Goal: Task Accomplishment & Management: Manage account settings

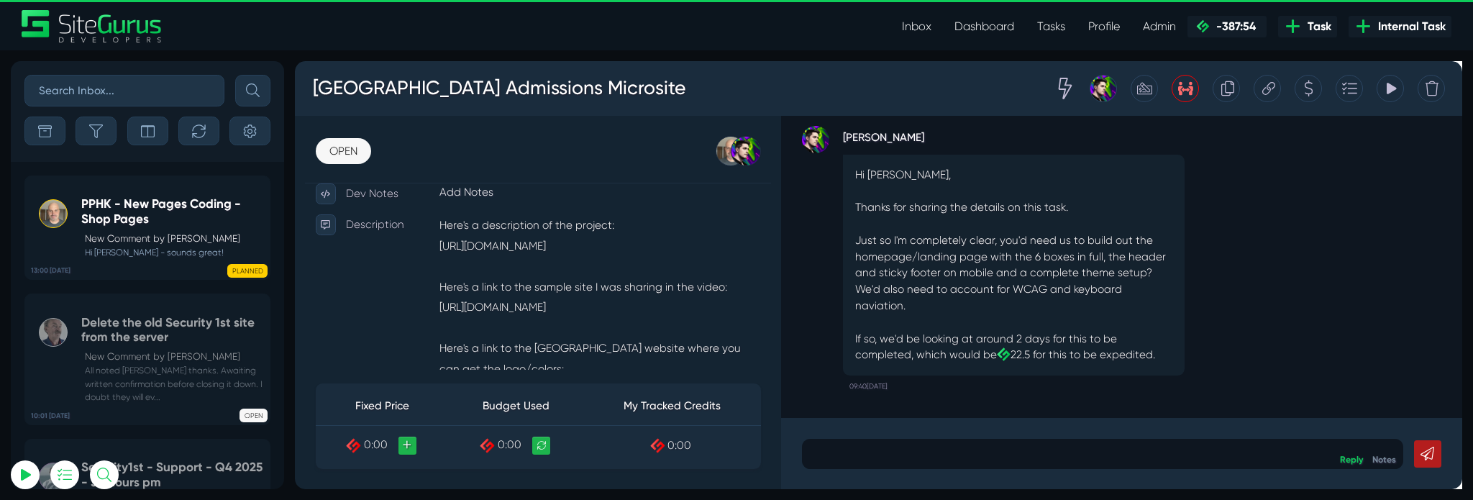
scroll to position [328, 0]
type input "matt.jones@wysi.co.uk"
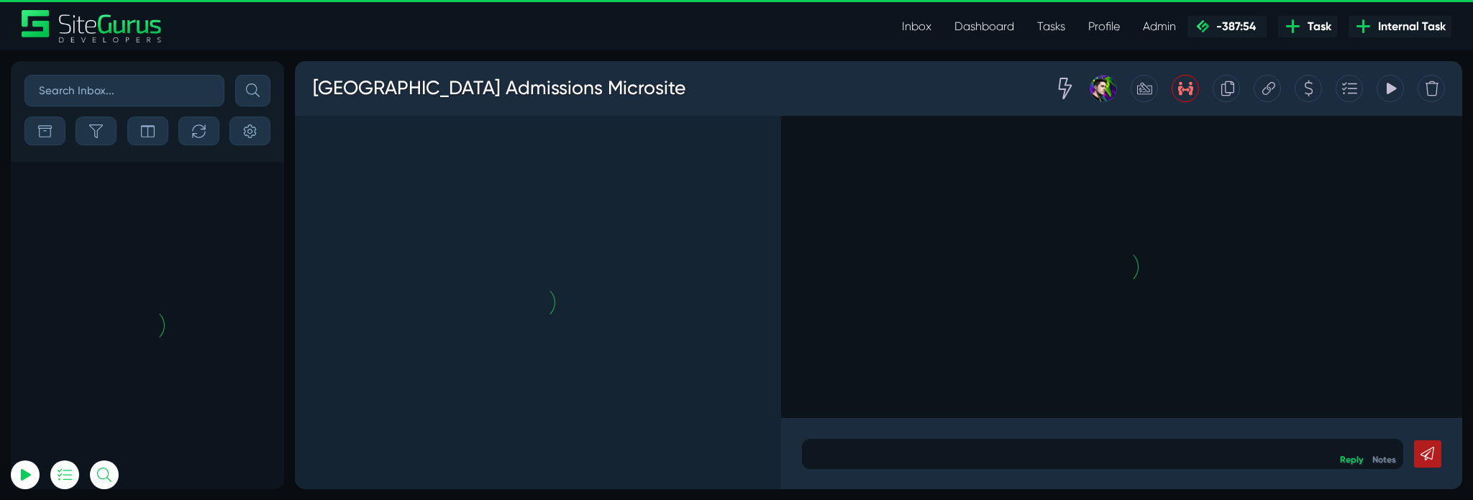
scroll to position [-7303, 0]
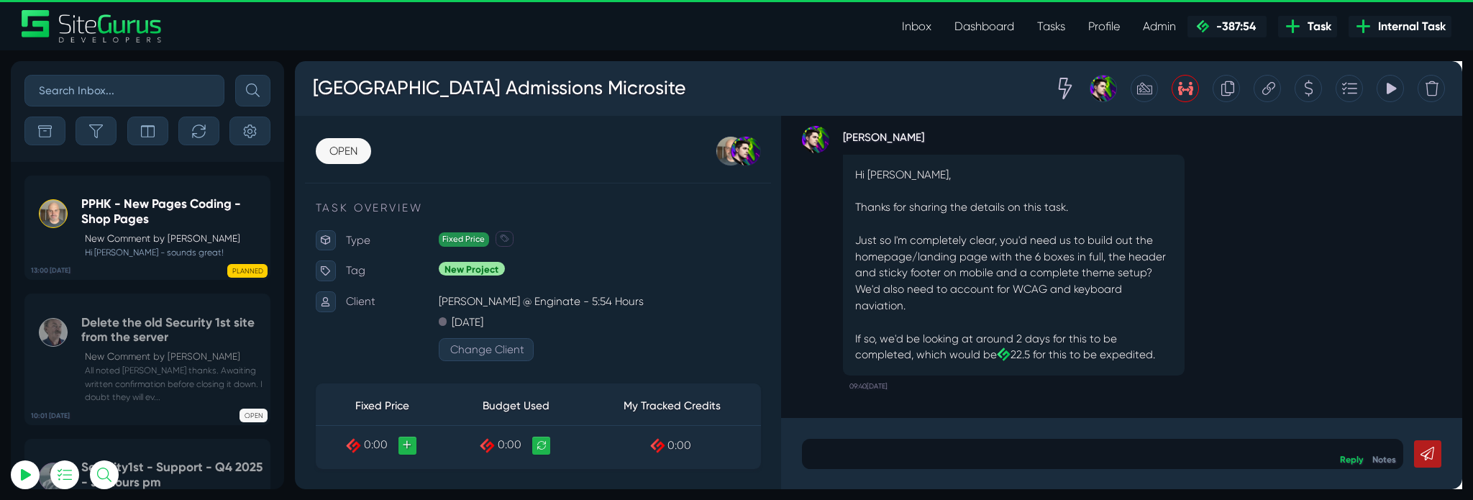
type input "[PERSON_NAME][EMAIL_ADDRESS][PERSON_NAME][DOMAIN_NAME]"
click at [1051, 25] on link "Tasks" at bounding box center [1051, 26] width 51 height 29
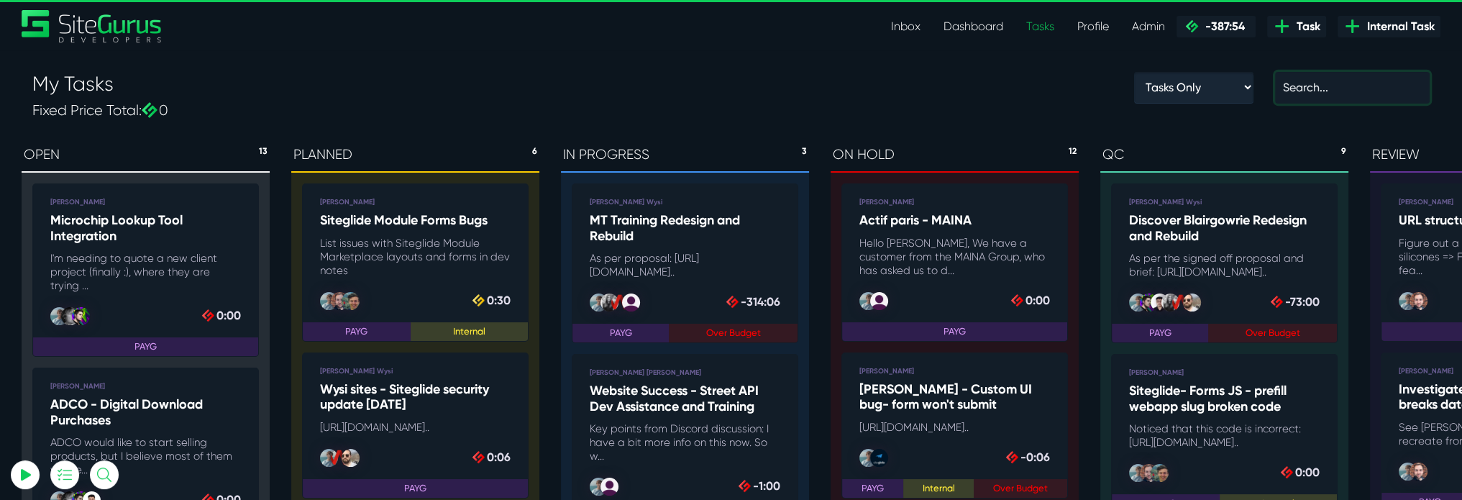
click at [1348, 98] on input "text" at bounding box center [1352, 88] width 155 height 32
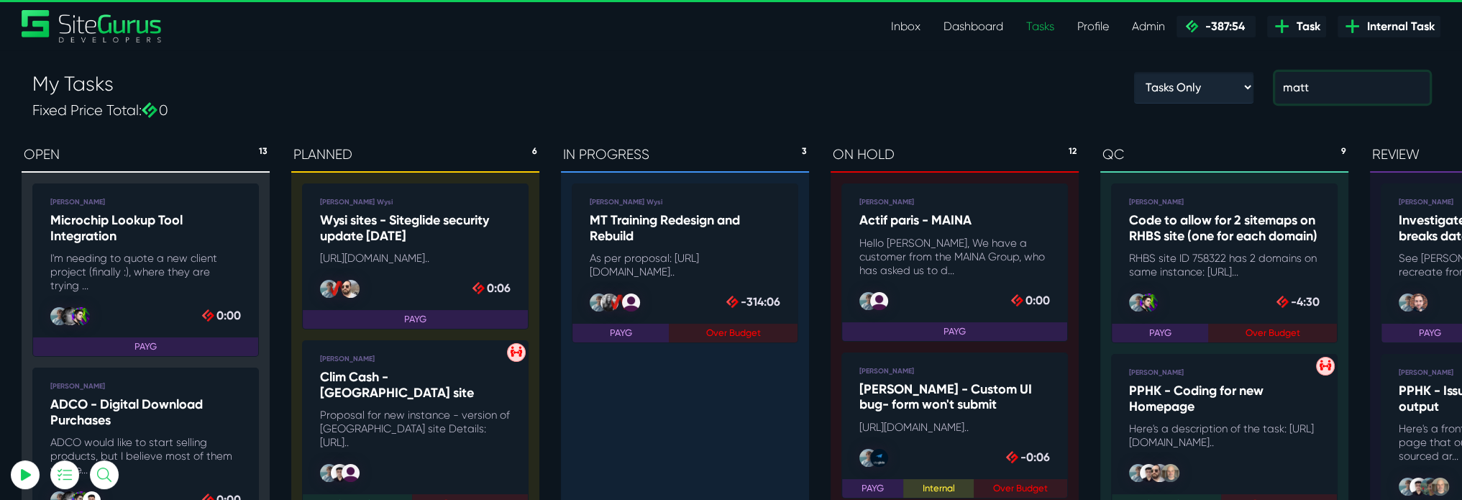
type input "matt"
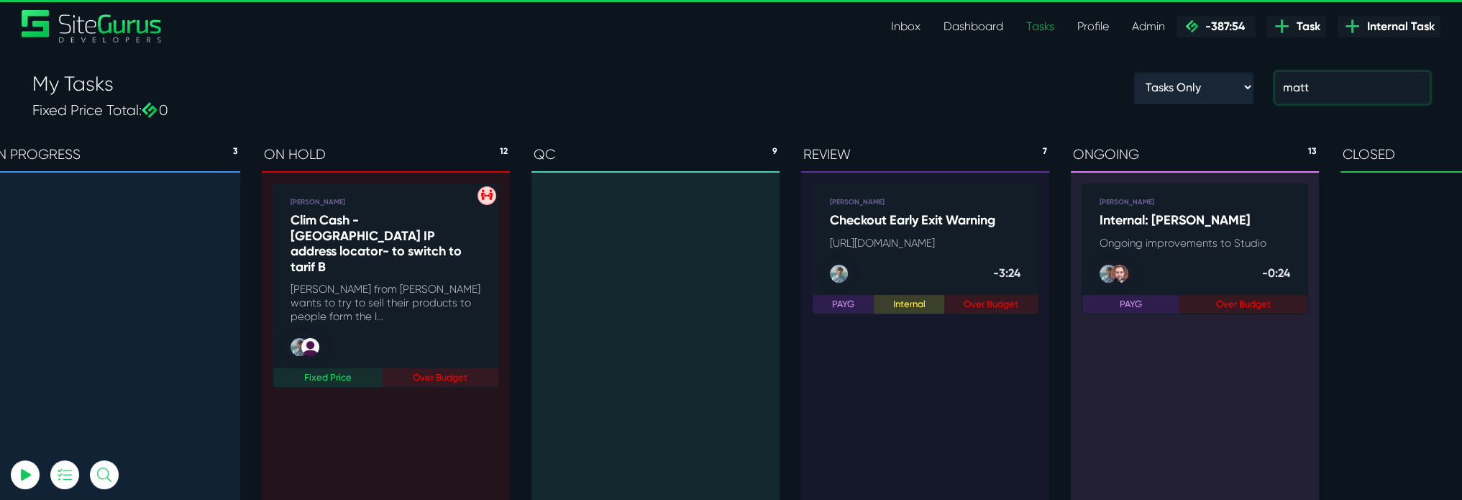
scroll to position [0, 575]
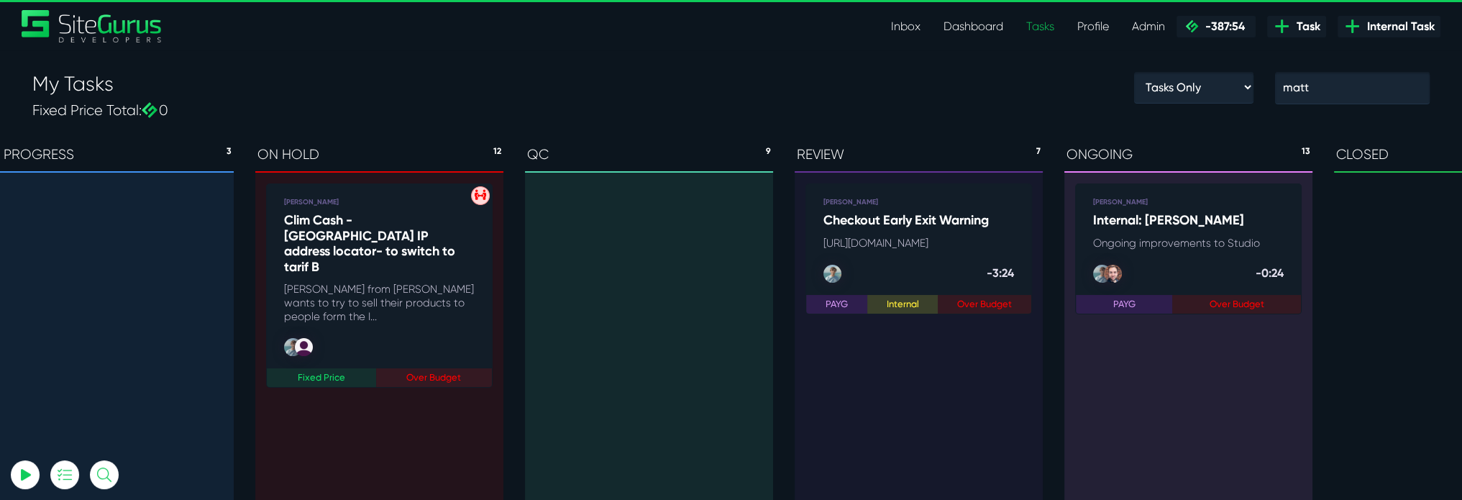
click at [1236, 222] on h5 "Internal: [PERSON_NAME]" at bounding box center [1188, 221] width 191 height 16
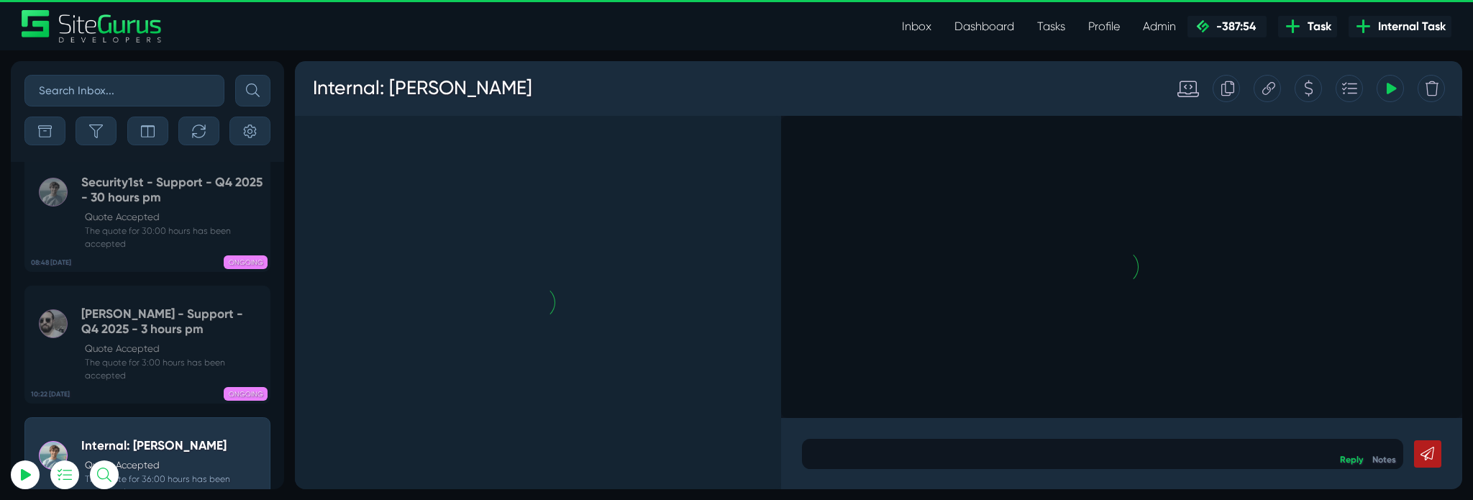
scroll to position [-6750, 0]
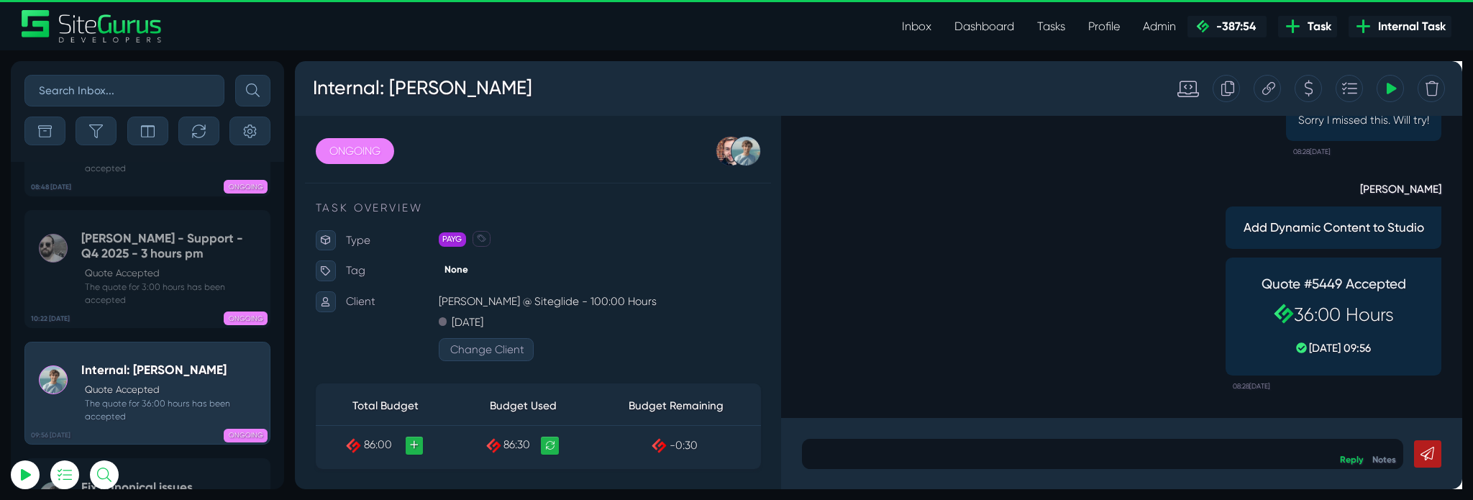
click at [1364, 83] on icon at bounding box center [1362, 89] width 11 height 27
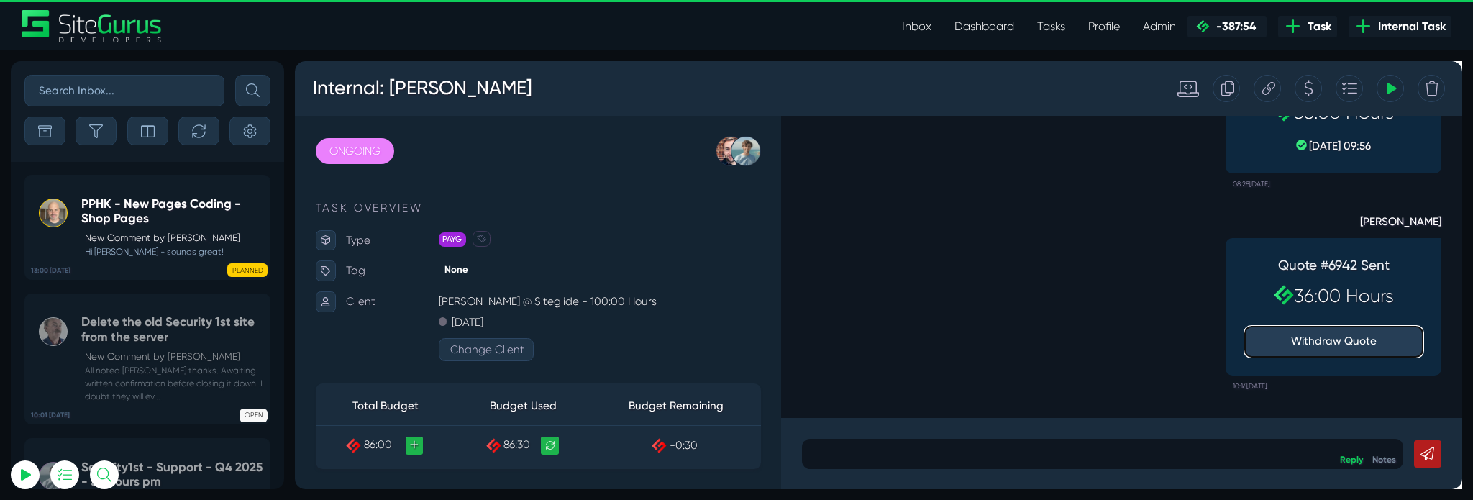
type input "[PERSON_NAME][EMAIL_ADDRESS][PERSON_NAME][DOMAIN_NAME]"
click at [1367, 352] on button "Withdraw Quote" at bounding box center [1388, 356] width 187 height 32
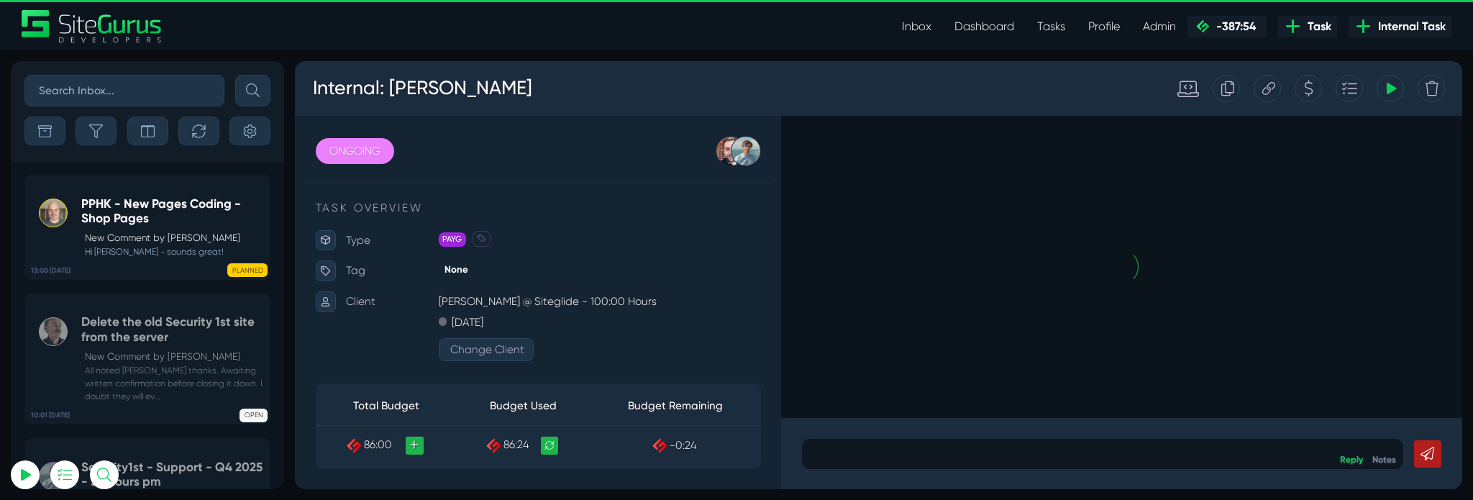
drag, startPoint x: 1356, startPoint y: 91, endPoint x: 837, endPoint y: 87, distance: 518.5
click at [1356, 91] on div at bounding box center [1361, 90] width 29 height 29
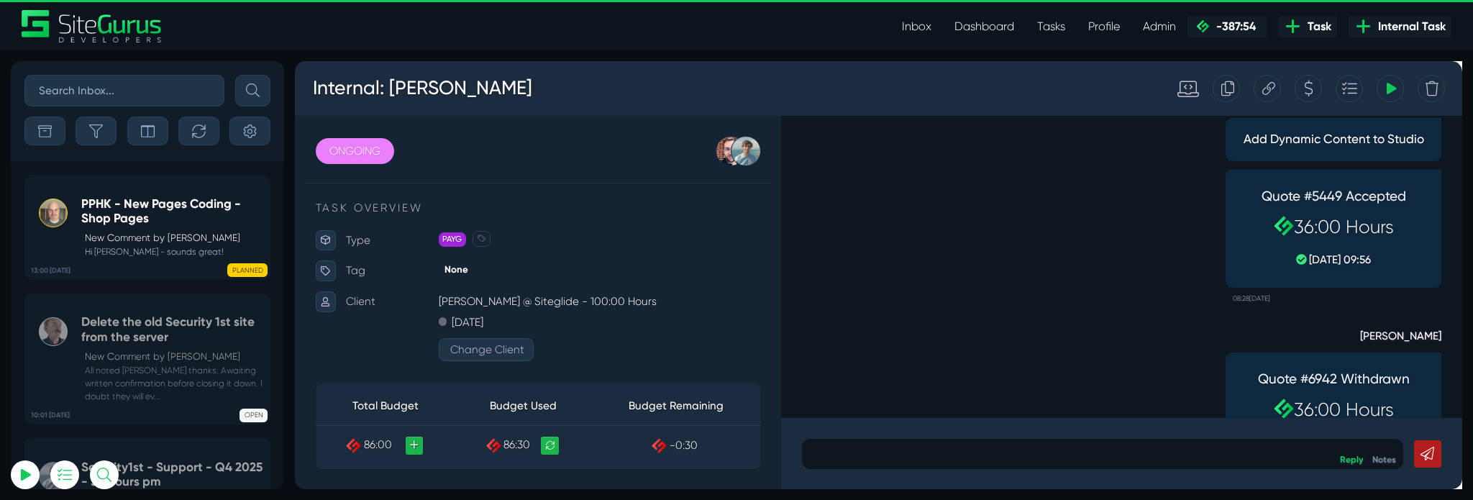
scroll to position [-101, 0]
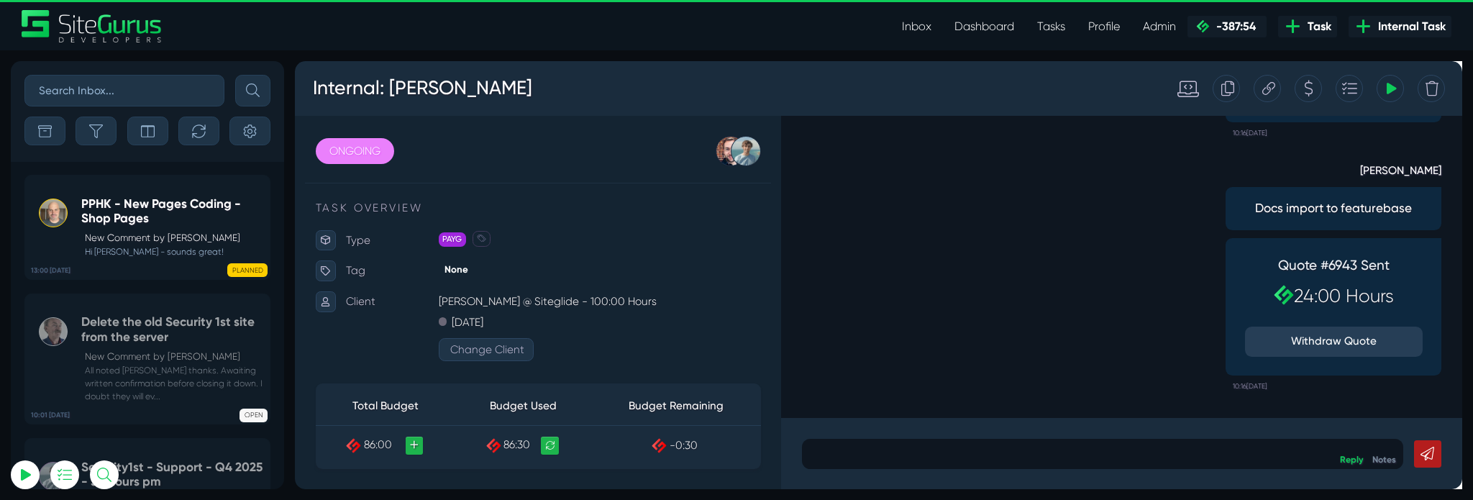
type input "[PERSON_NAME][EMAIL_ADDRESS][PERSON_NAME][DOMAIN_NAME]"
click at [1002, 472] on p at bounding box center [1145, 473] width 612 height 17
